Goal: Information Seeking & Learning: Check status

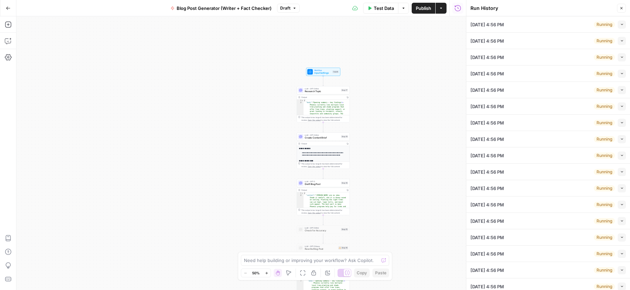
click at [623, 8] on icon "button" at bounding box center [622, 8] width 4 height 4
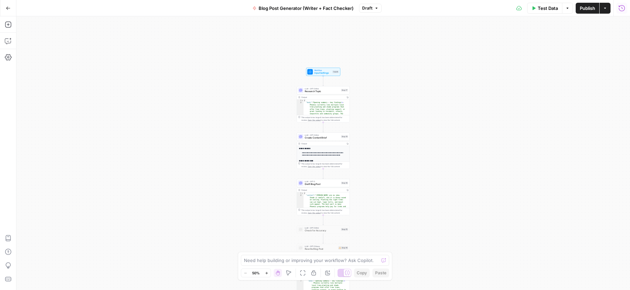
click at [623, 8] on icon "button" at bounding box center [622, 8] width 6 height 6
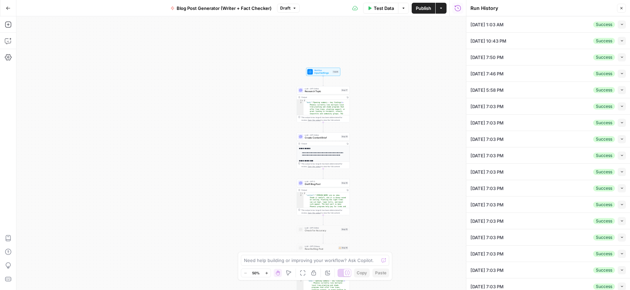
click at [622, 9] on icon "button" at bounding box center [622, 8] width 4 height 4
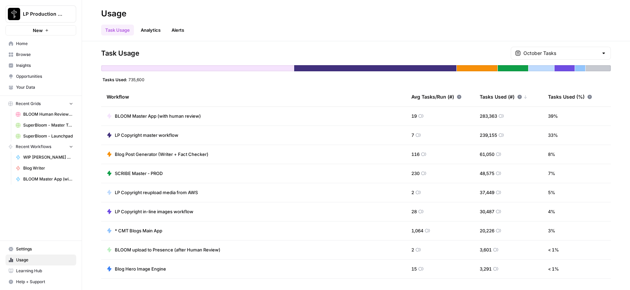
click at [148, 35] on header "Usage Task Usage Analytics Alerts" at bounding box center [356, 20] width 548 height 41
click at [151, 30] on link "Analytics" at bounding box center [151, 30] width 28 height 11
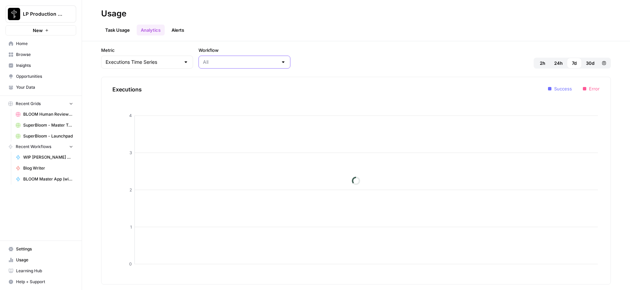
click at [203, 60] on input "Workflow" at bounding box center [240, 62] width 75 height 7
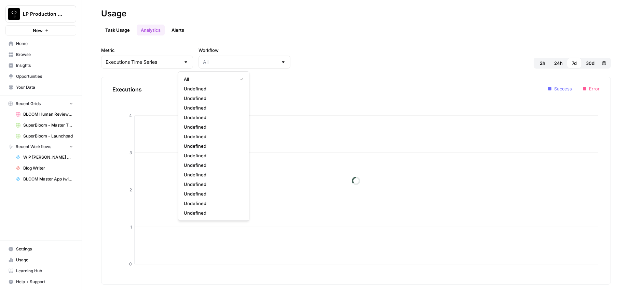
type input "All"
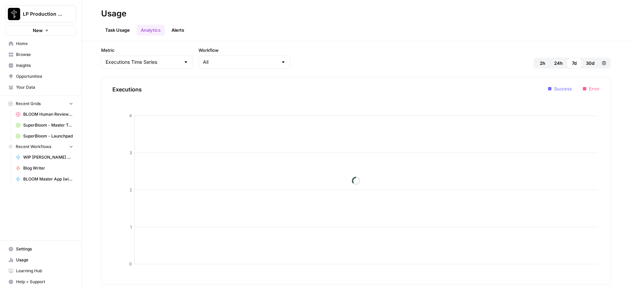
click at [323, 52] on div "Metric Executions Time Series Workflow All 2h 24h 7d 30d Custom range" at bounding box center [356, 58] width 510 height 22
click at [122, 64] on input "Metric" at bounding box center [143, 62] width 75 height 7
type input "Executions Time Series"
click at [375, 50] on div "Metric Executions Time Series Workflow All 2h 24h 7d 30d Custom range" at bounding box center [356, 58] width 510 height 22
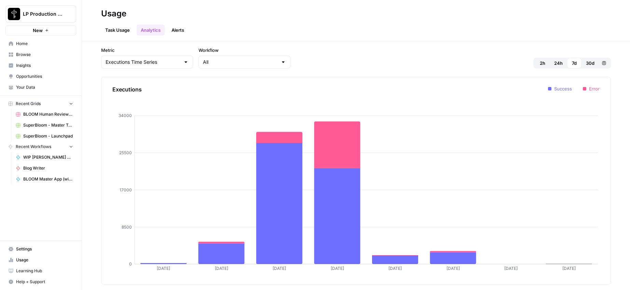
click at [180, 31] on link "Alerts" at bounding box center [177, 30] width 21 height 11
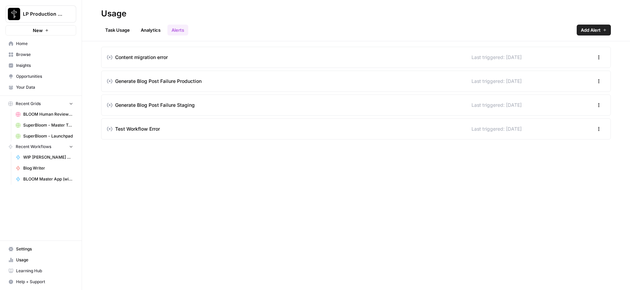
click at [149, 30] on link "Analytics" at bounding box center [151, 30] width 28 height 11
